Goal: Find specific page/section: Find specific page/section

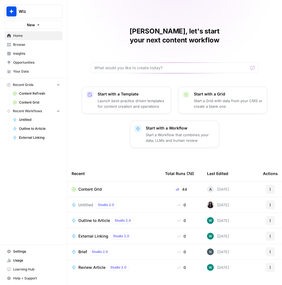
click at [35, 94] on span "Content Refresh" at bounding box center [39, 93] width 41 height 5
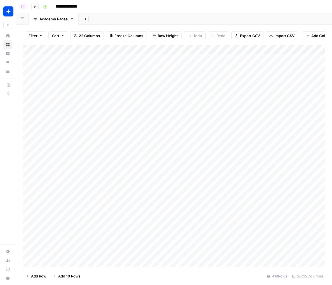
click at [281, 15] on div "Add Sheet" at bounding box center [205, 18] width 253 height 11
click at [281, 16] on div "Add Sheet" at bounding box center [205, 18] width 253 height 11
